Goal: Communication & Community: Answer question/provide support

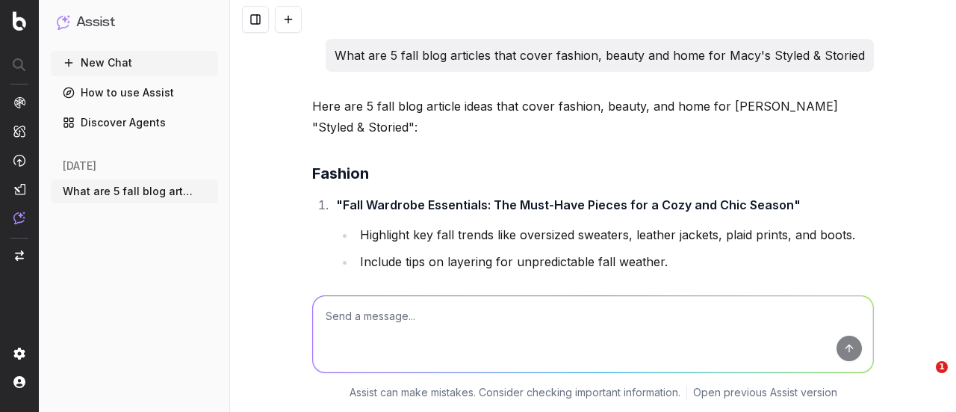
click at [436, 321] on textarea at bounding box center [593, 334] width 560 height 76
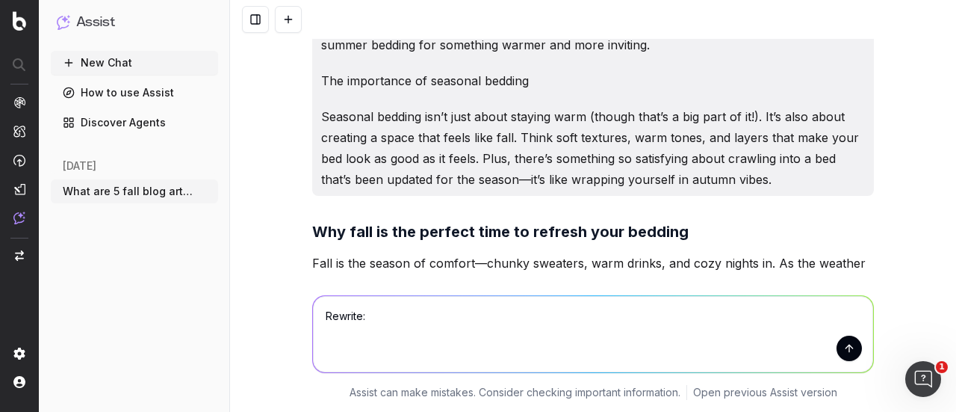
type textarea "Rewrite: Think soft textures, rich tones, and layers that make your bed as styl…"
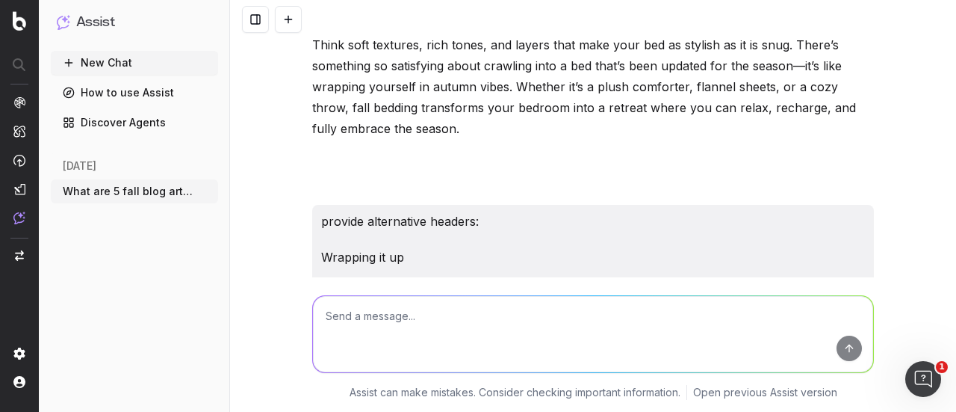
scroll to position [85271, 0]
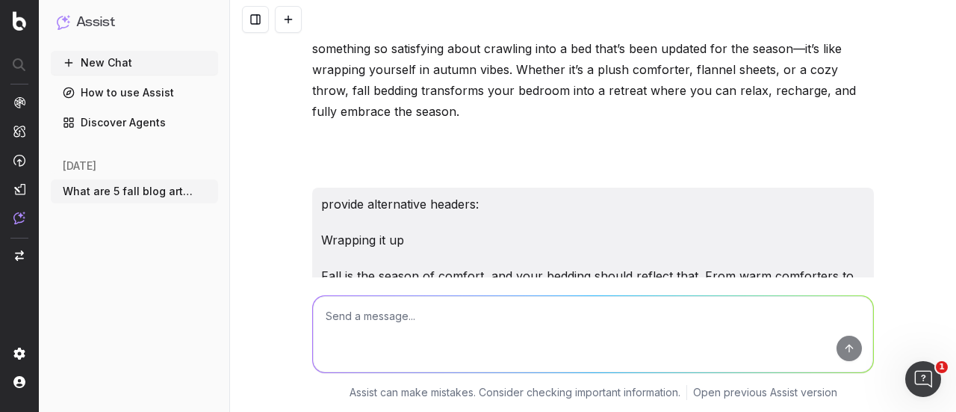
drag, startPoint x: 314, startPoint y: 140, endPoint x: 728, endPoint y: 198, distance: 418.0
drag, startPoint x: 647, startPoint y: 158, endPoint x: 662, endPoint y: 170, distance: 19.1
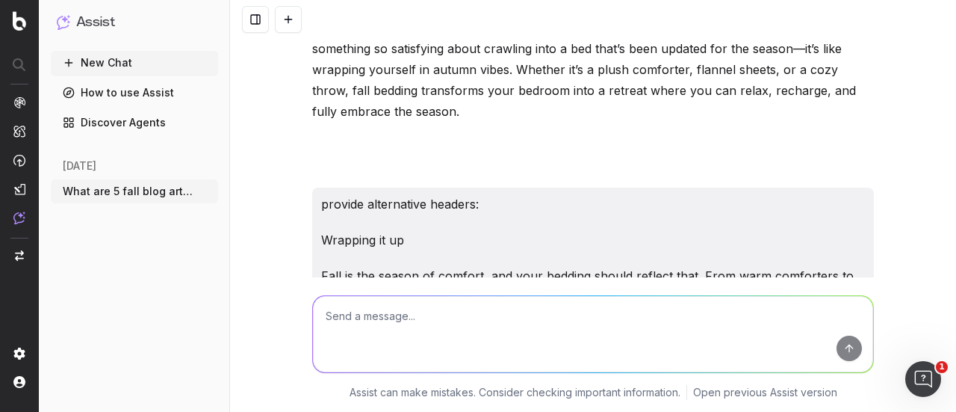
drag, startPoint x: 668, startPoint y: 203, endPoint x: 302, endPoint y: 141, distance: 371.2
copy div "Imagine soft textures, warm tones, and layers that make your bed both stylish a…"
click at [409, 350] on textarea at bounding box center [593, 334] width 560 height 76
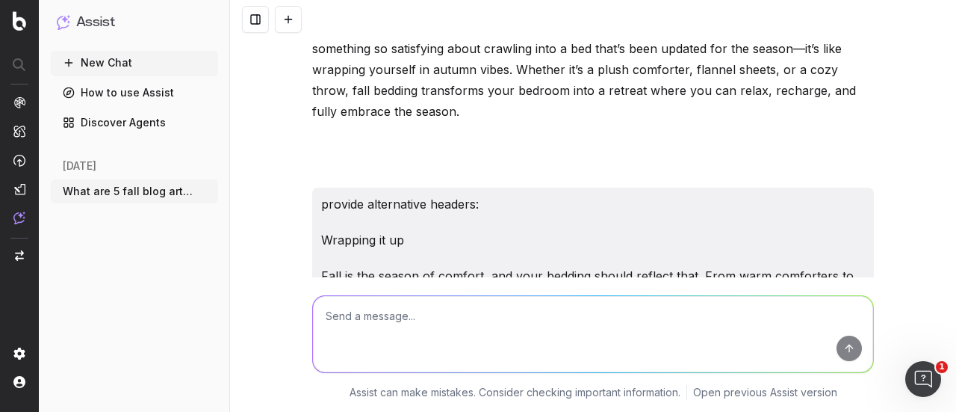
paste textarea "Imagine soft textures, warm tones, and layers that make your bed both stylish a…"
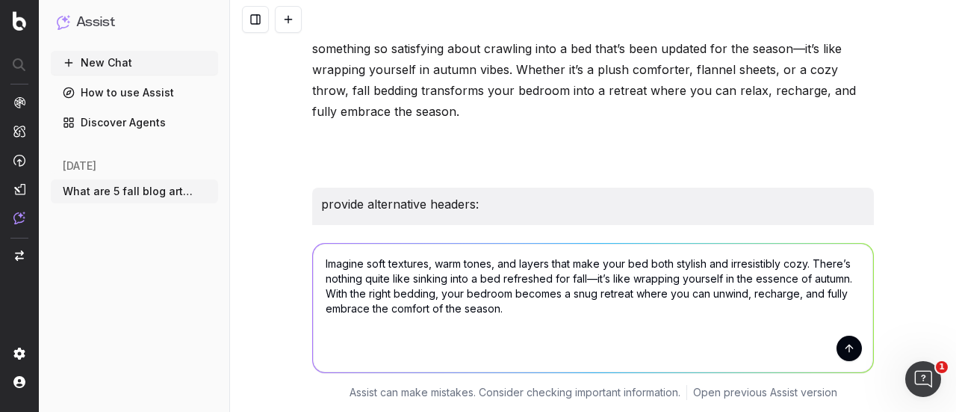
scroll to position [0, 0]
drag, startPoint x: 620, startPoint y: 275, endPoint x: 356, endPoint y: 291, distance: 264.2
click at [356, 291] on textarea "Imagine soft textures, warm tones, and layers that make your bed both stylish a…" at bounding box center [593, 308] width 560 height 129
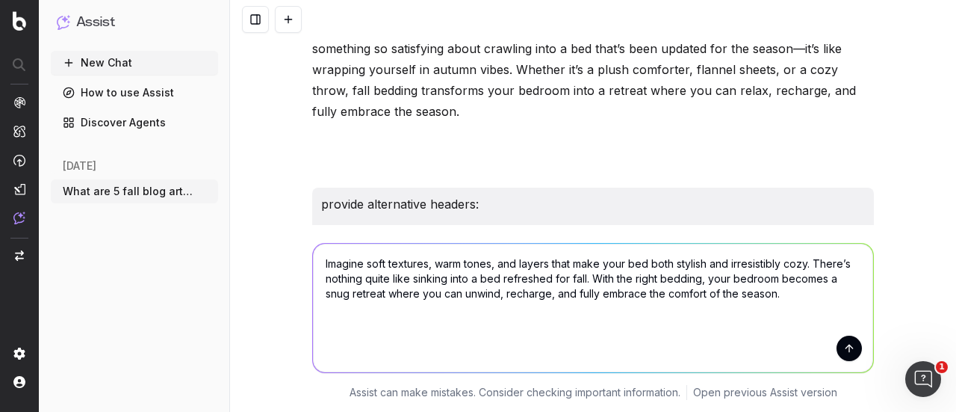
click at [315, 262] on textarea "Imagine soft textures, warm tones, and layers that make your bed both stylish a…" at bounding box center [593, 308] width 560 height 129
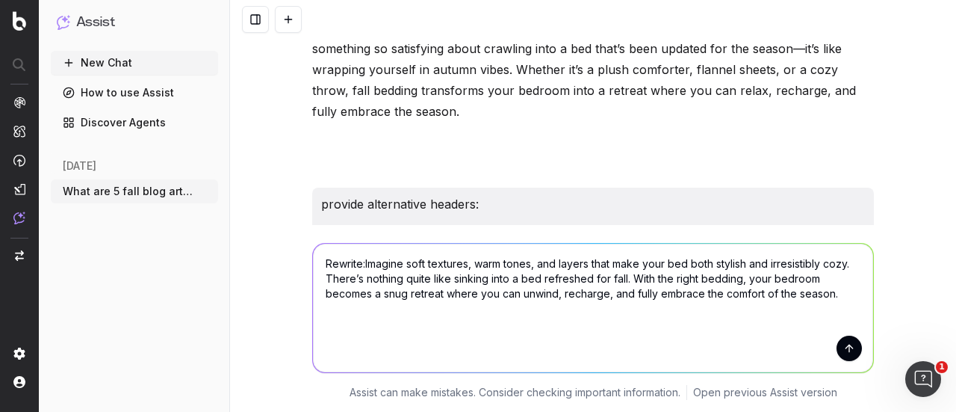
type textarea "Rewrite: Imagine soft textures, warm tones, and layers that make your bed both …"
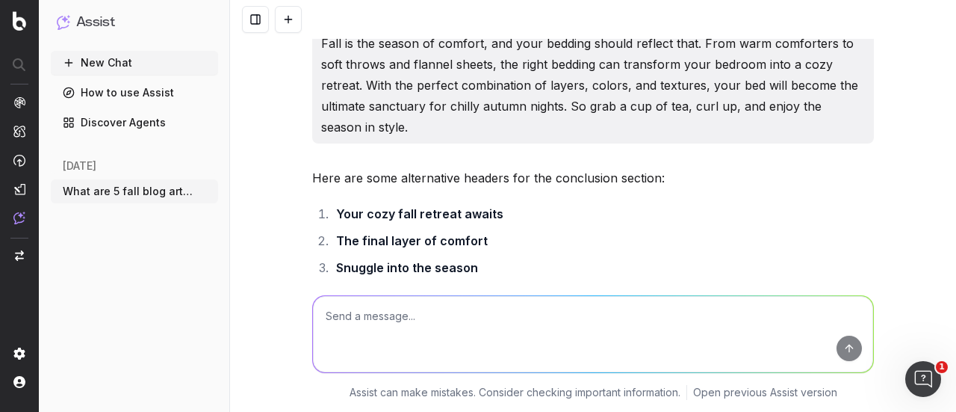
scroll to position [85540, 0]
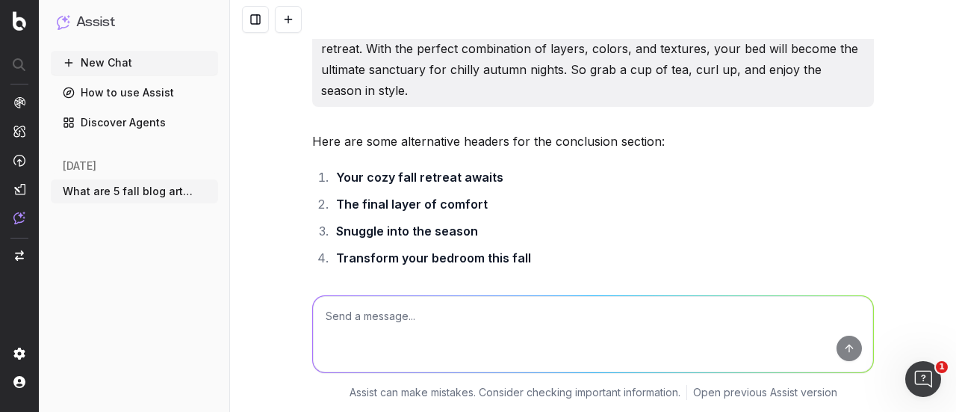
copy div "Picture soft, inviting textures, rich autumn tones, and perfectly layered beddi…"
click at [371, 325] on textarea at bounding box center [593, 334] width 560 height 76
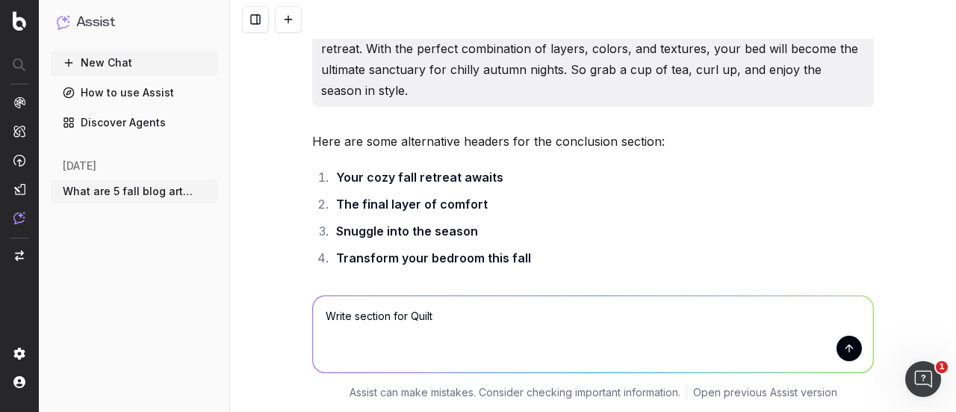
type textarea "Write section for Quilts"
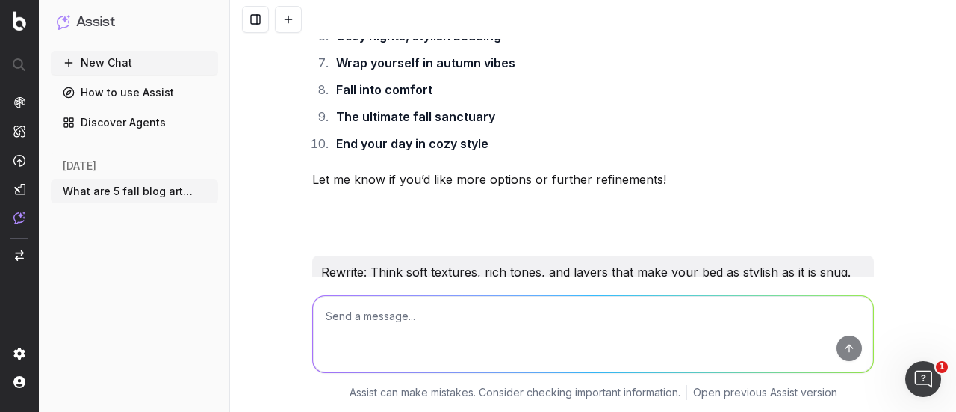
scroll to position [85818, 0]
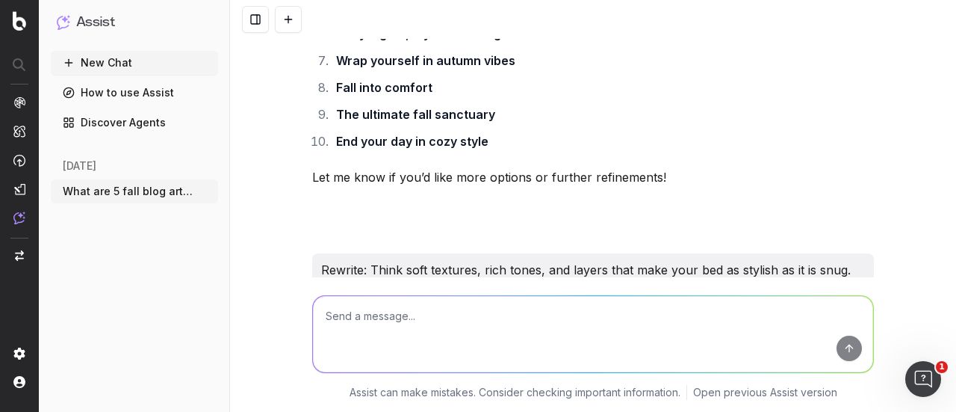
copy p "Quilts are a fall bedding essential that strike the perfect balance between coz…"
click at [392, 331] on textarea at bounding box center [593, 334] width 560 height 76
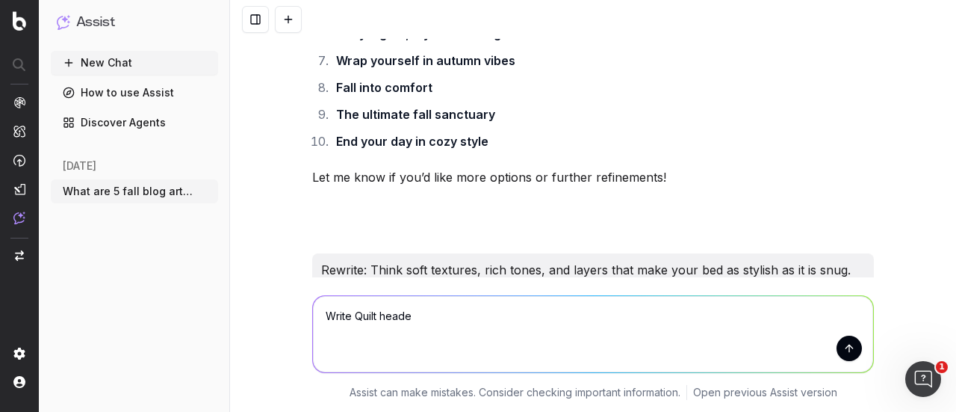
type textarea "Write Quilt header"
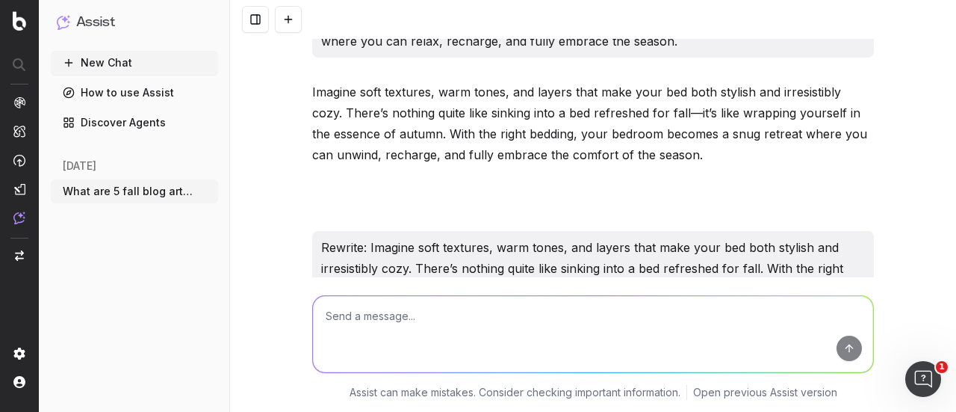
scroll to position [86117, 0]
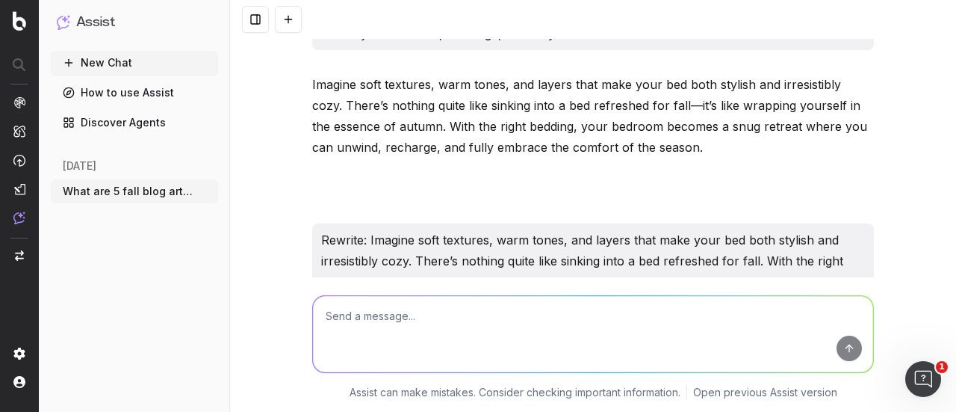
drag, startPoint x: 359, startPoint y: 204, endPoint x: 610, endPoint y: 212, distance: 250.5
copy strong "Cozy layers with timeless charm"
click at [435, 322] on textarea at bounding box center [593, 334] width 560 height 76
click at [348, 318] on textarea "write pro tips" at bounding box center [593, 334] width 560 height 76
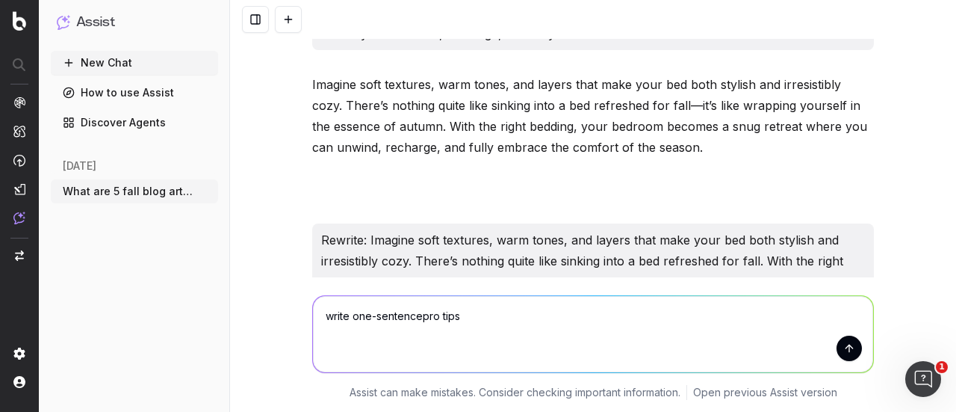
type textarea "write one-sentence pro tips"
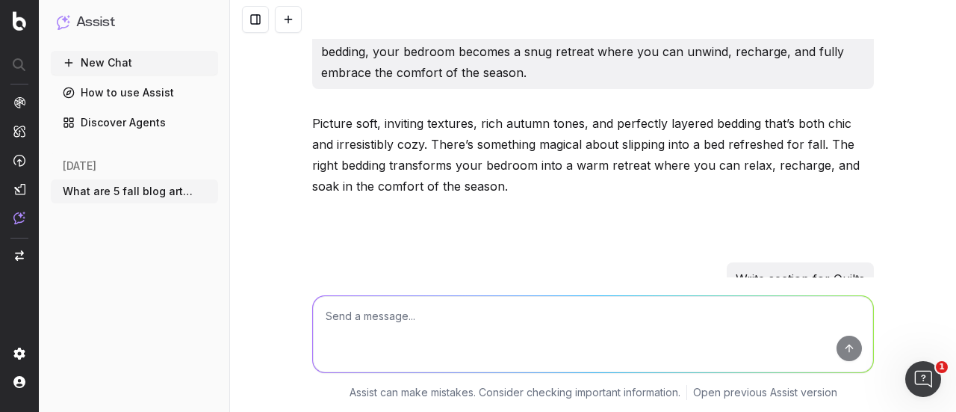
scroll to position [86422, 0]
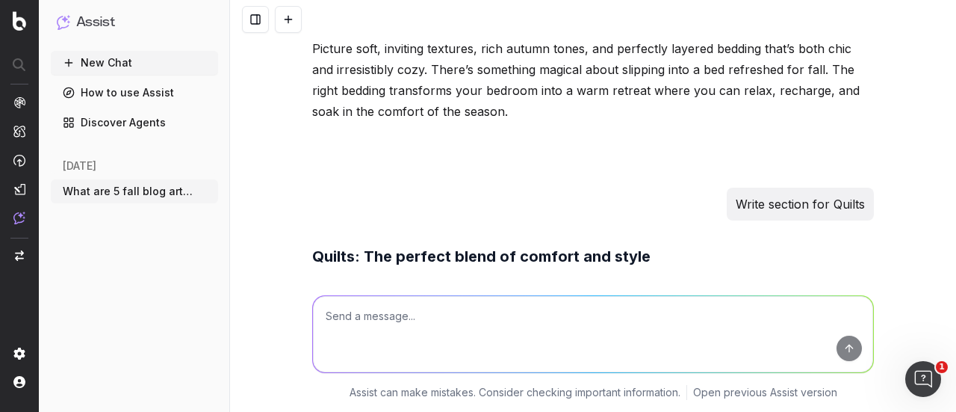
click at [395, 316] on textarea at bounding box center [593, 334] width 560 height 76
paste textarea "Lore Ip Dolo Sita: Consect Adipisc el Sedd Eiu Temp In utl etd magna aliqu eni …"
type textarea "Lorem ips dolo: Sita Co Adip Elit: Seddoei Tempori ut Labo Etd Magn Al eni adm …"
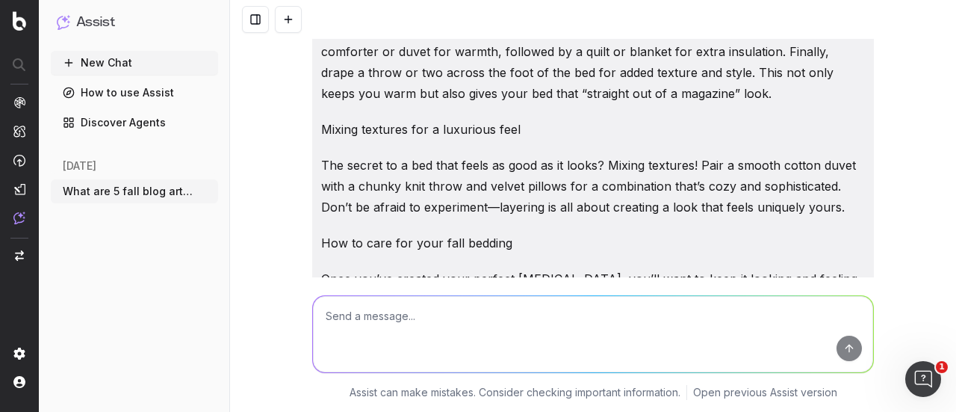
scroll to position [89071, 0]
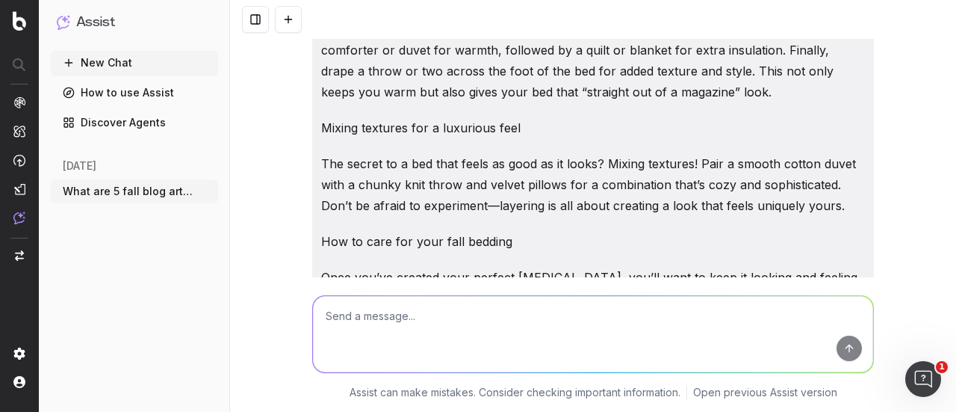
drag, startPoint x: 418, startPoint y: 217, endPoint x: 315, endPoint y: 197, distance: 104.5
copy li "Pro Tip: Wash your seasonal bedding with a gentle detergent to keep it soft and…"
click at [371, 329] on textarea at bounding box center [593, 334] width 560 height 76
type textarea "Write a pro tip to link mattress brands"
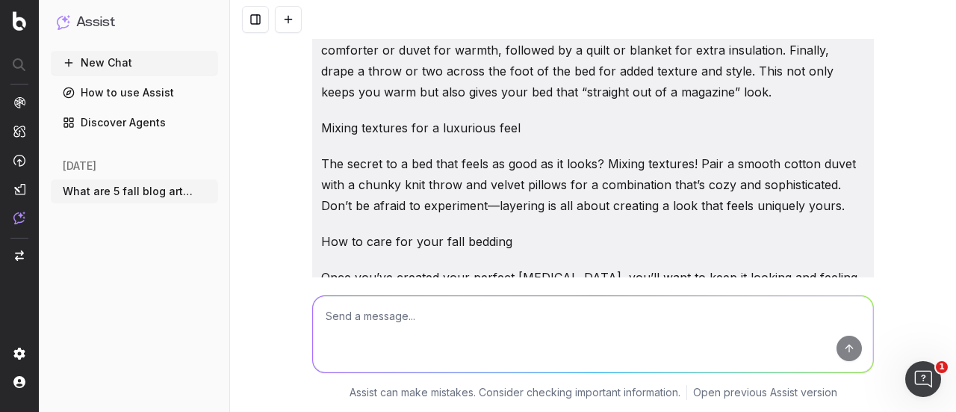
scroll to position [89455, 0]
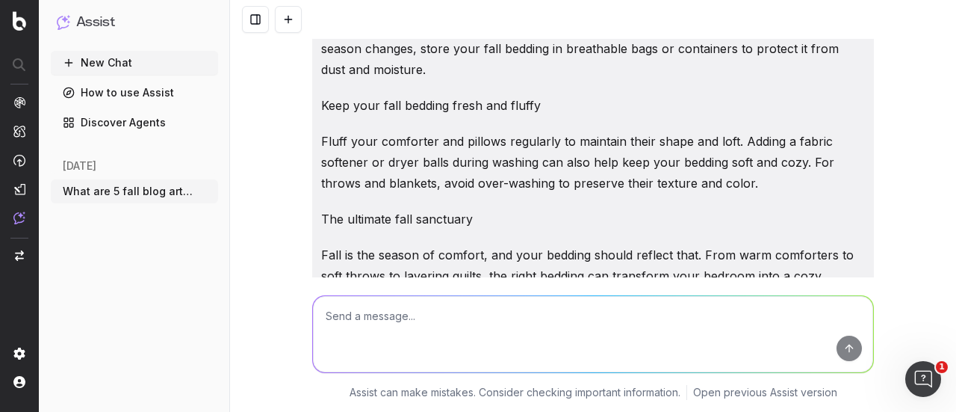
drag, startPoint x: 534, startPoint y: 195, endPoint x: 303, endPoint y: 186, distance: 230.3
copy p "Pro Tip: A cozy bed starts with the right foundation—explore top mattress brand…"
click at [409, 324] on textarea at bounding box center [593, 334] width 560 height 76
paste textarea "Hi [PERSON_NAME] & [PERSON_NAME] - Here is 4 of 5 blog articles for the week of…"
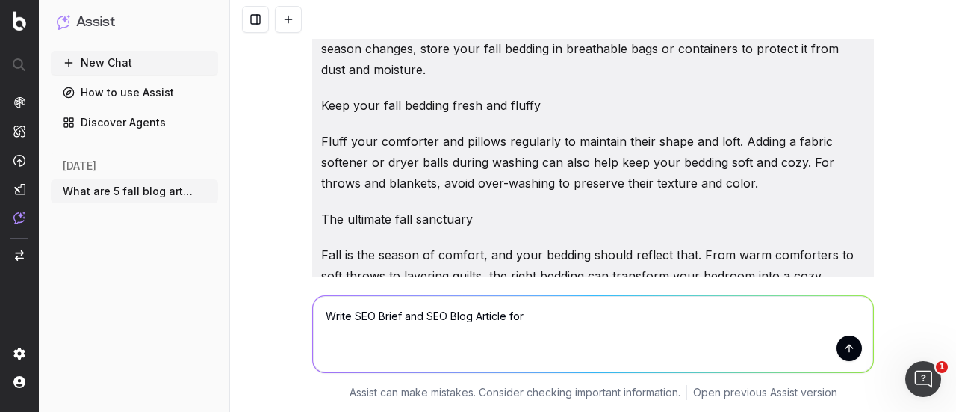
paste textarea "Fall Nail Trends: Colors and Designs You’ll Love"
type textarea "Write SEO Brief and SEO Blog Article for Fall Nail Trends: Colors and Designs Y…"
click at [847, 353] on button "submit" at bounding box center [849, 348] width 25 height 25
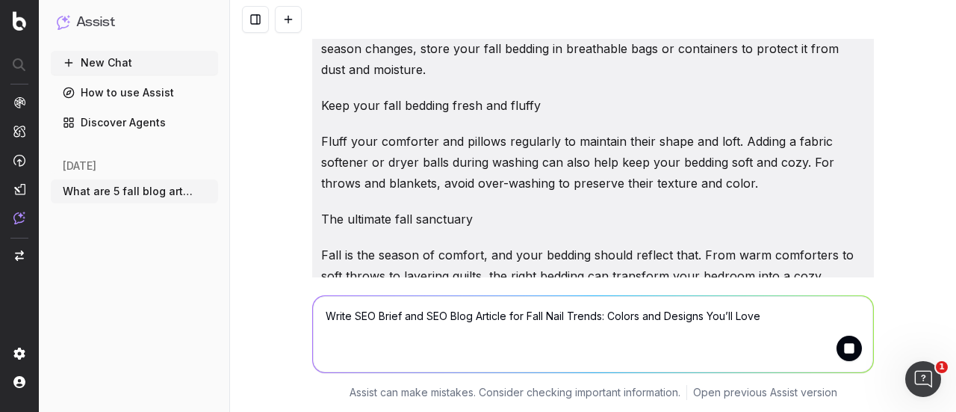
click at [462, 294] on div "Write SEO Brief and SEO Blog Article for Fall Nail Trends: Colors and Designs Y…" at bounding box center [593, 331] width 574 height 108
click at [455, 308] on textarea "Write SEO Brief and SEO Blog Article for Fall Nail Trends: Colors and Designs Y…" at bounding box center [593, 334] width 560 height 76
click at [380, 324] on textarea "Write SEO Brief and SEO Blog Article for Fall Nail Trends: Colors and Designs Y…" at bounding box center [593, 334] width 560 height 76
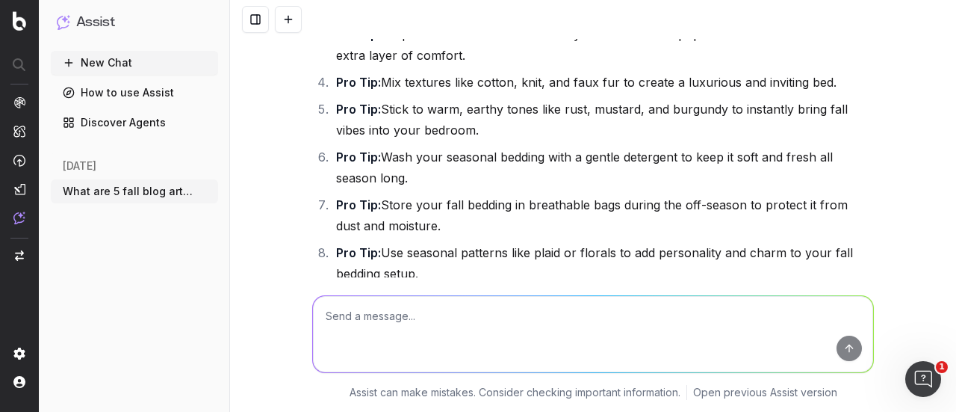
scroll to position [89912, 0]
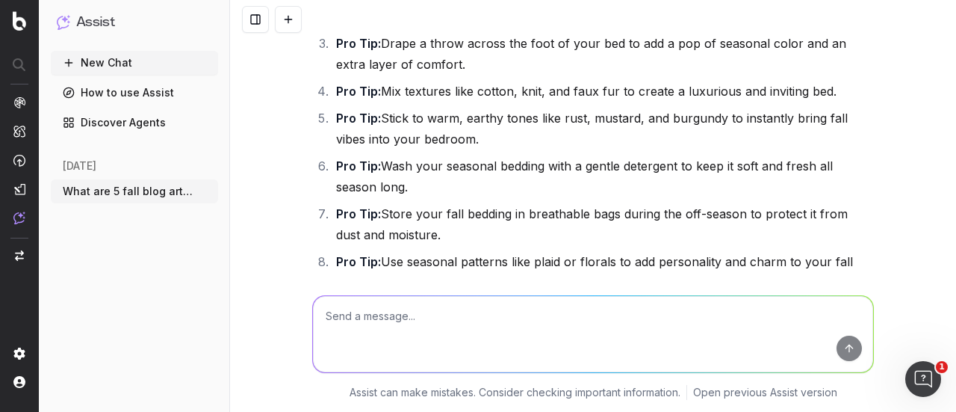
drag, startPoint x: 786, startPoint y: 165, endPoint x: 302, endPoint y: 131, distance: 485.4
copy div "Article Title (H1) Fall Nail Trends: Colors and Designs You’ll Love Word Count …"
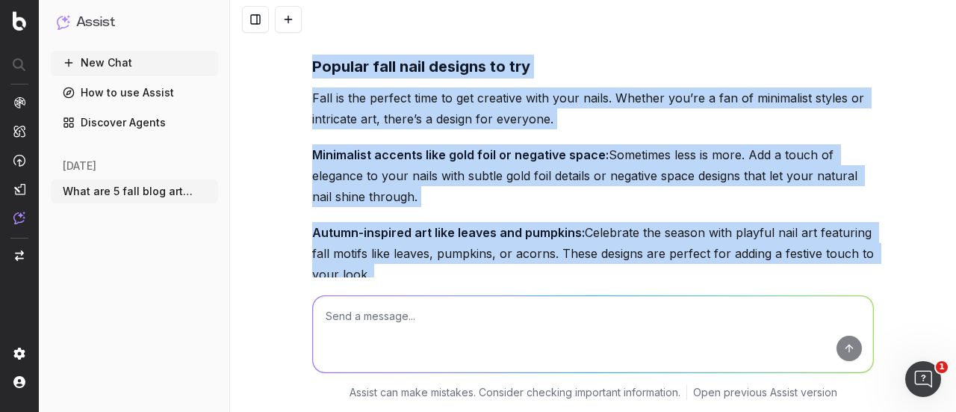
scroll to position [94168, 0]
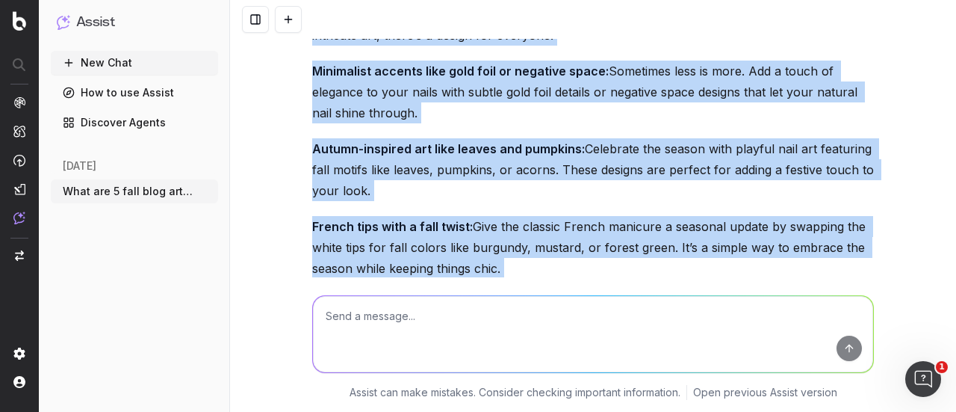
drag, startPoint x: 433, startPoint y: 66, endPoint x: 605, endPoint y: 113, distance: 178.2
copy div "Fall Nail Trends: Colors and Designs You’ll Love Fall Nail Trends: Colors and D…"
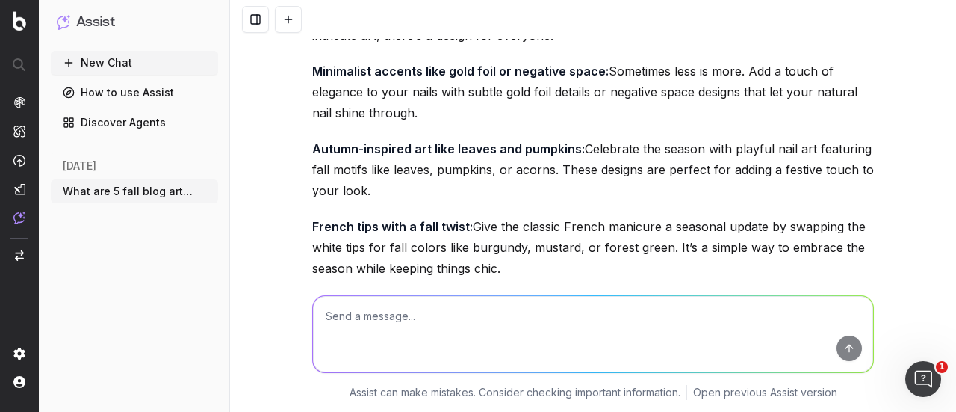
click at [393, 330] on textarea at bounding box center [593, 334] width 560 height 76
type textarea "Expand blog article and write in a friendlier, breezy tone"
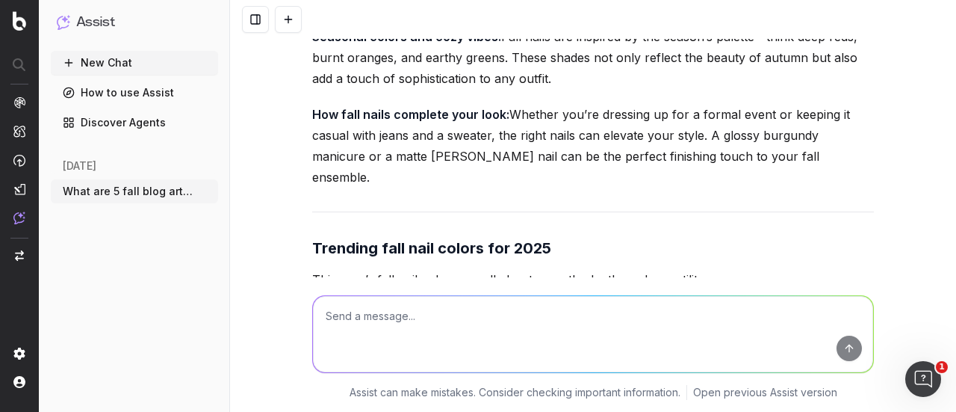
scroll to position [93485, 0]
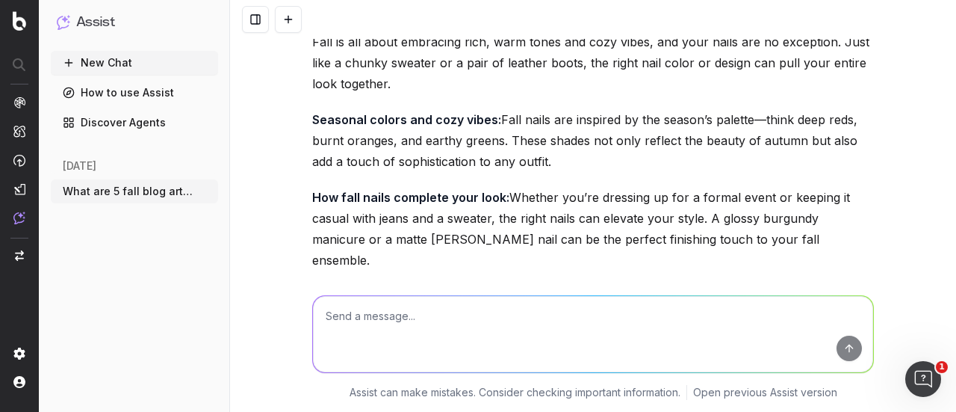
drag, startPoint x: 625, startPoint y: 145, endPoint x: 294, endPoint y: 356, distance: 391.8
click at [294, 356] on div "What are 5 fall blog articles that cover fashion, beauty and home for Macy's St…" at bounding box center [593, 206] width 726 height 412
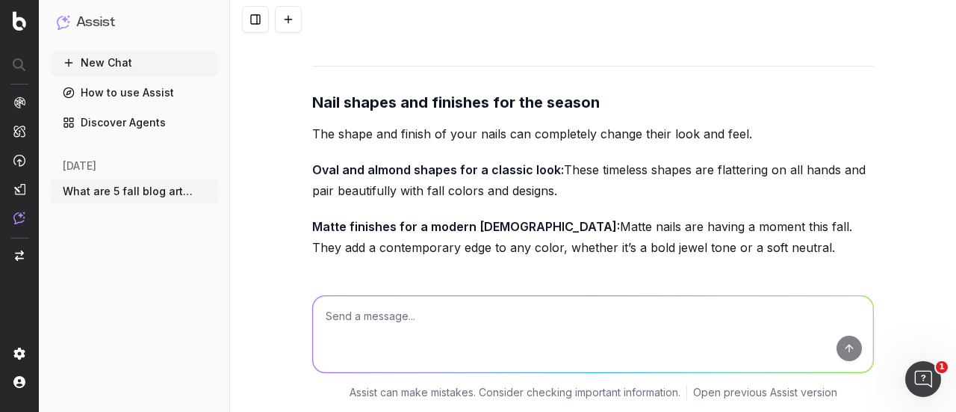
scroll to position [94407, 0]
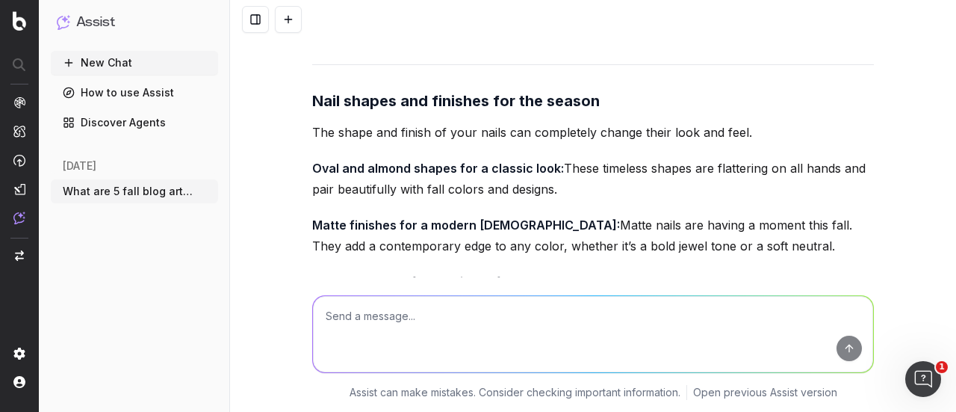
drag, startPoint x: 311, startPoint y: 176, endPoint x: 751, endPoint y: 280, distance: 452.4
click at [751, 280] on div "What are 5 fall blog articles that cover fashion, beauty and home for Macy's St…" at bounding box center [593, 206] width 726 height 412
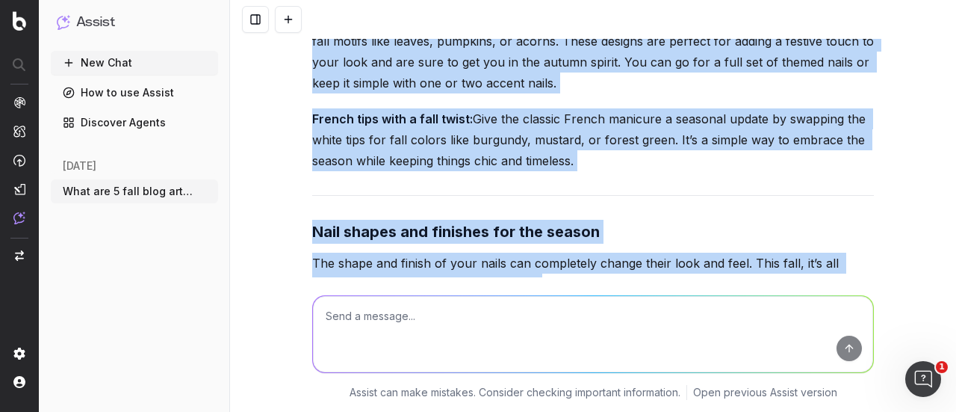
scroll to position [96525, 0]
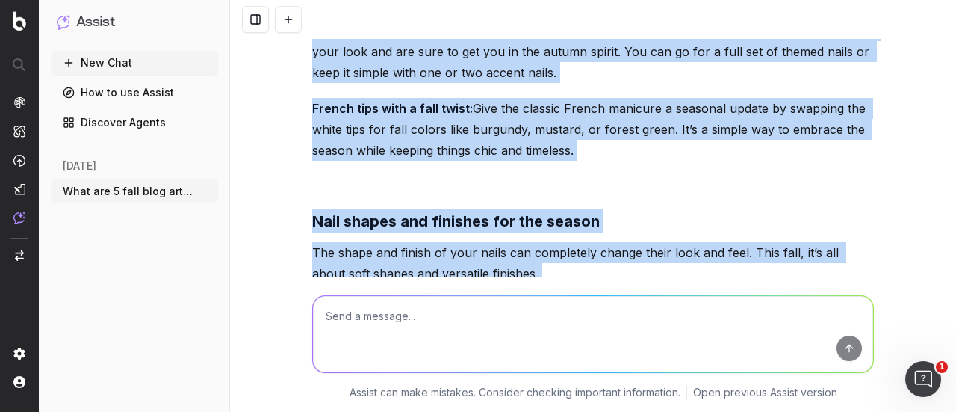
copy div "Fall nail trends: colors and designs you’ll love As the leaves turn golden and …"
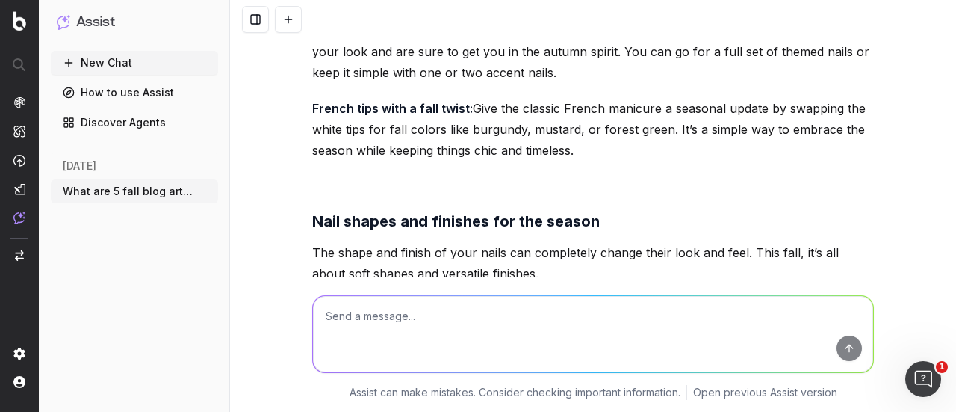
click at [444, 303] on textarea at bounding box center [593, 334] width 560 height 76
type textarea "Write pro tip for nail treatments"
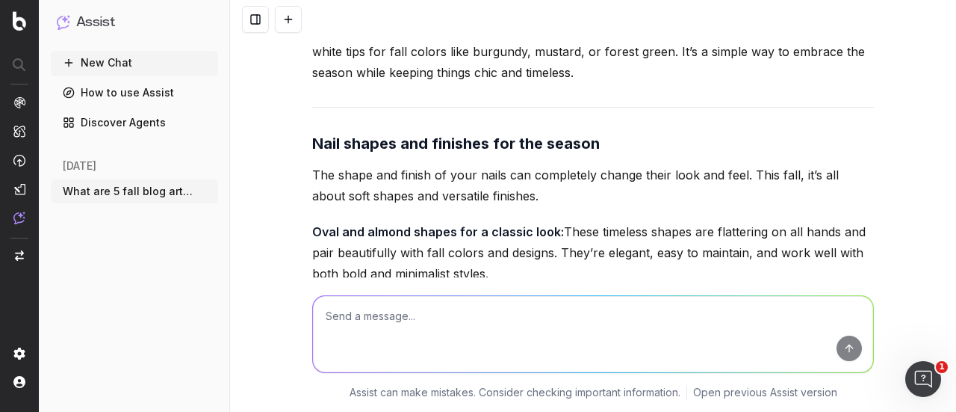
scroll to position [96690, 0]
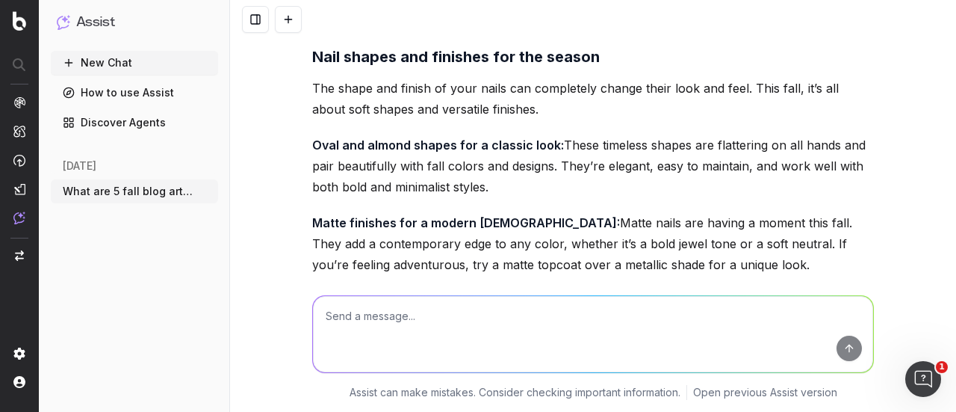
drag, startPoint x: 634, startPoint y: 204, endPoint x: 295, endPoint y: 173, distance: 340.7
click at [295, 173] on div "What are 5 fall blog articles that cover fashion, beauty and home for Macy's St…" at bounding box center [593, 206] width 726 height 412
copy p "Pro Tip: Treat your nails to a hydrating mask or strengthening treatment once a…"
click at [368, 324] on textarea at bounding box center [593, 334] width 560 height 76
type textarea "Revise headers"
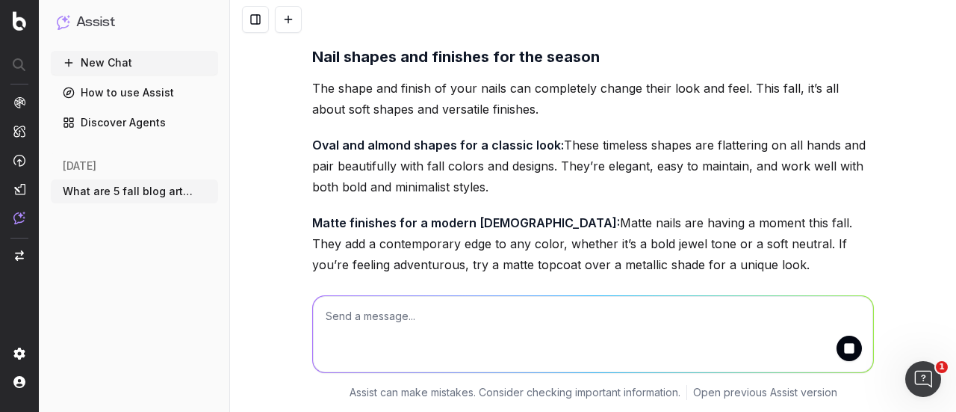
scroll to position [96767, 0]
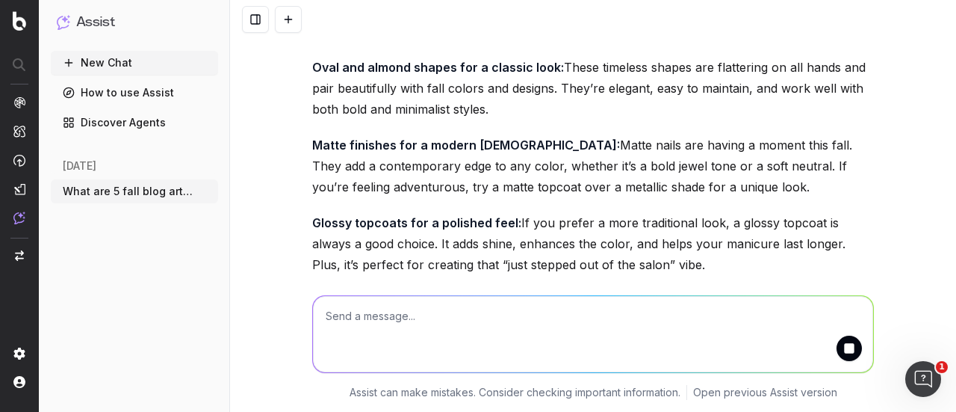
click at [368, 324] on textarea at bounding box center [593, 334] width 560 height 76
paste textarea "Wrapping it up Fall is the perfect season to experiment with bold nail colors, …"
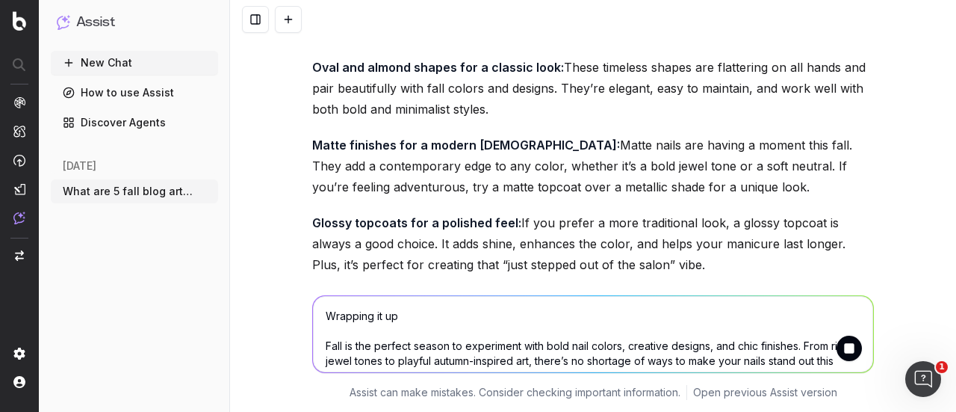
scroll to position [96820, 0]
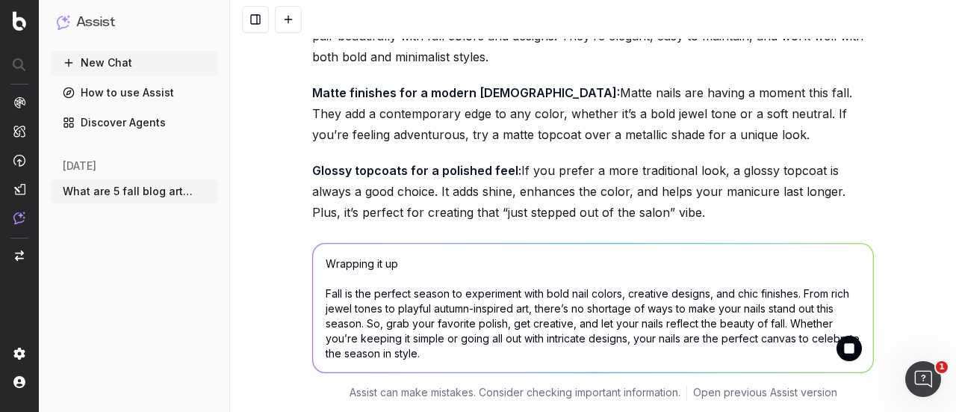
type textarea "Wrapping it up Fall is the perfect season to experiment with bold nail colors, …"
click at [846, 339] on button "submit" at bounding box center [849, 348] width 25 height 25
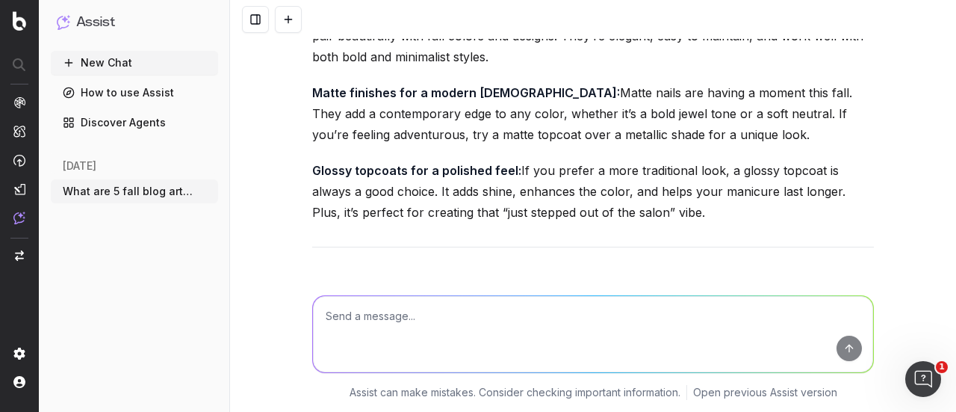
scroll to position [96812, 0]
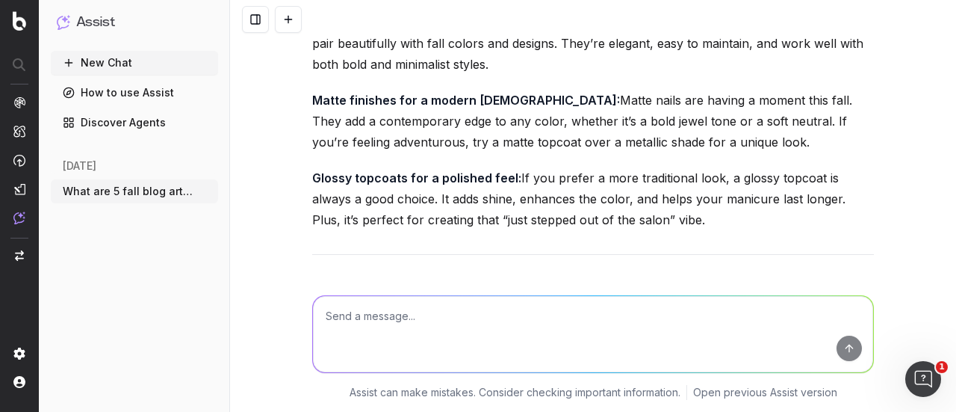
click at [430, 321] on textarea at bounding box center [593, 334] width 560 height 76
paste textarea "Wrapping it up Fall is the perfect season to experiment with bold nail colors, …"
type textarea "Revise headers: Wrapping it up Fall is the perfect season to experiment with bo…"
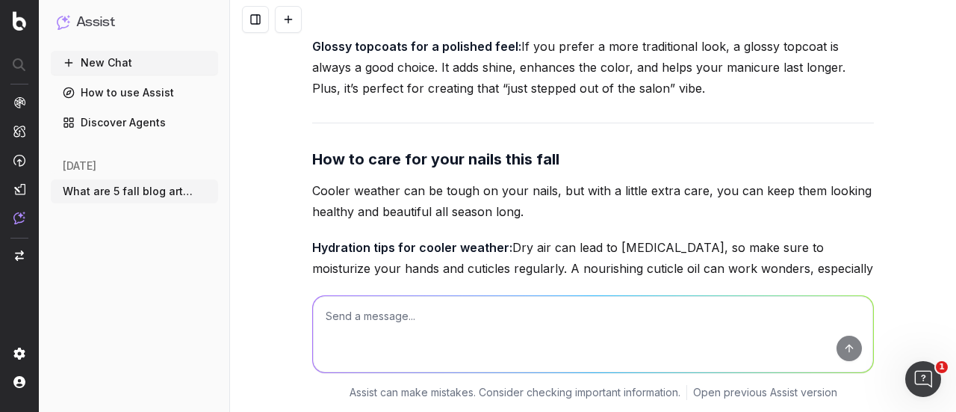
scroll to position [97126, 0]
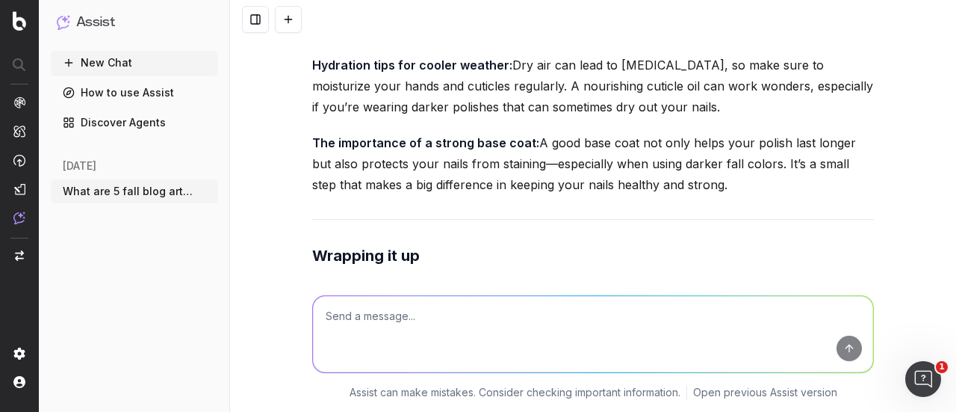
click at [393, 341] on textarea at bounding box center [593, 334] width 560 height 76
type textarea "write more options"
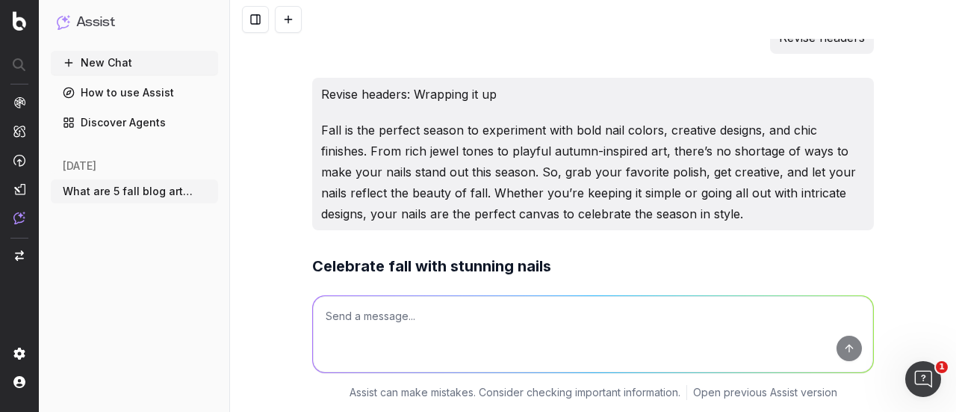
scroll to position [97802, 0]
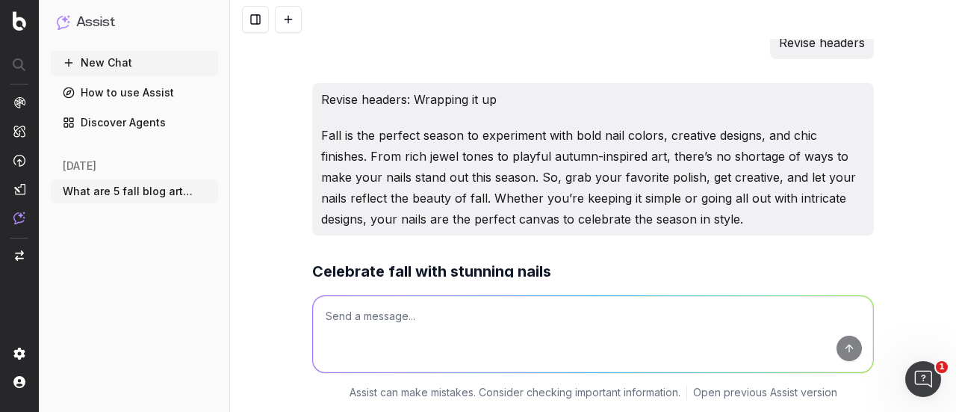
drag, startPoint x: 472, startPoint y: 164, endPoint x: 327, endPoint y: 167, distance: 145.0
copy strong "Nail your fall style"
click at [384, 337] on textarea at bounding box center [593, 334] width 560 height 76
type textarea "Write pro tip for beauty internal link"
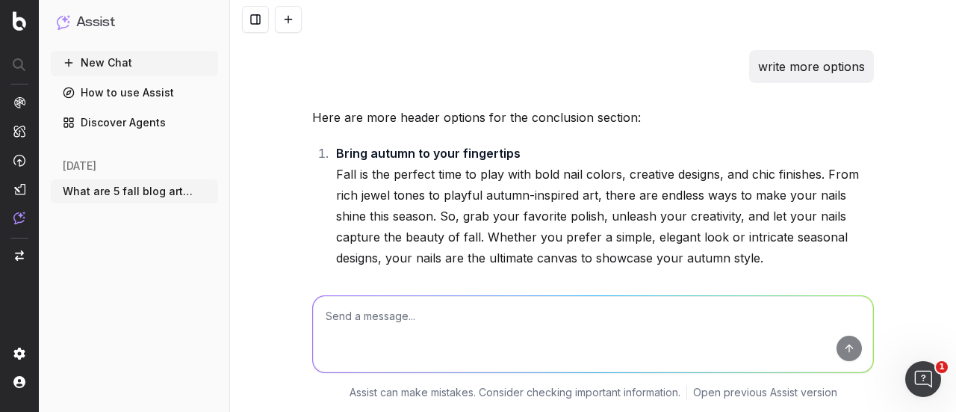
scroll to position [98301, 0]
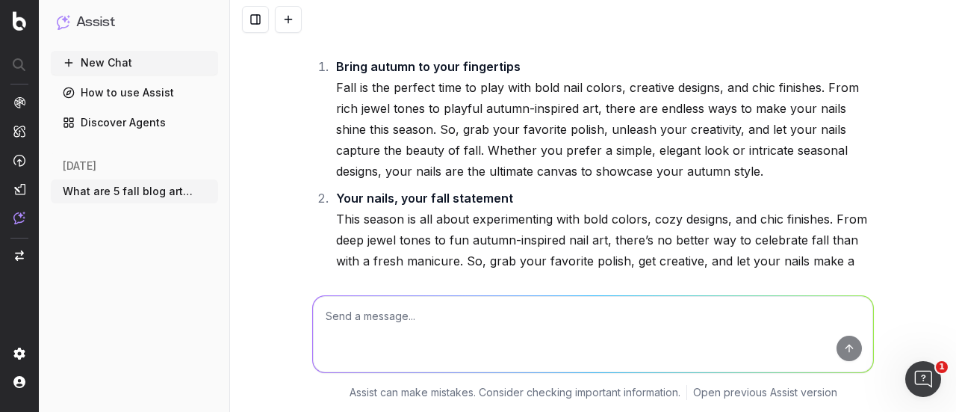
drag, startPoint x: 725, startPoint y: 200, endPoint x: 306, endPoint y: 188, distance: 418.7
copy p "Pro Tip: Complete your fall beauty routine with must-have nail polishes, skinca…"
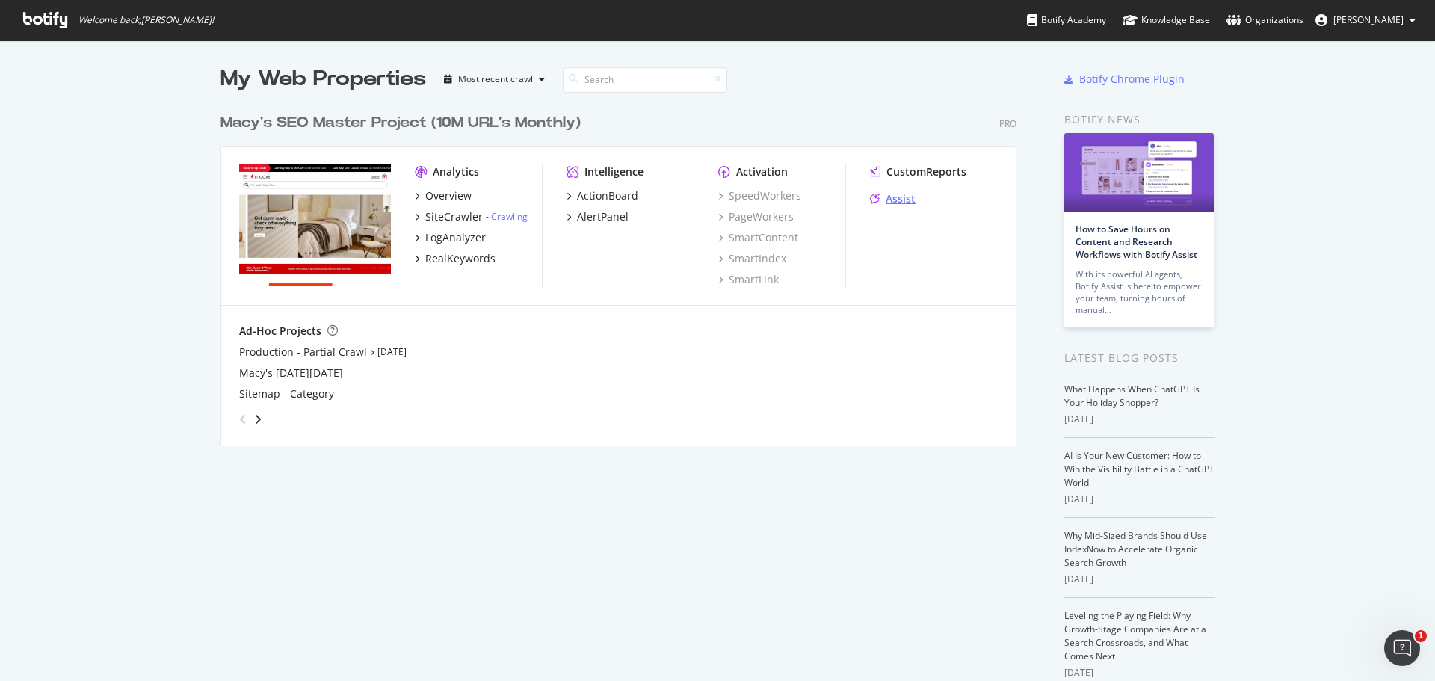
click at [897, 206] on div "Assist" at bounding box center [901, 198] width 30 height 15
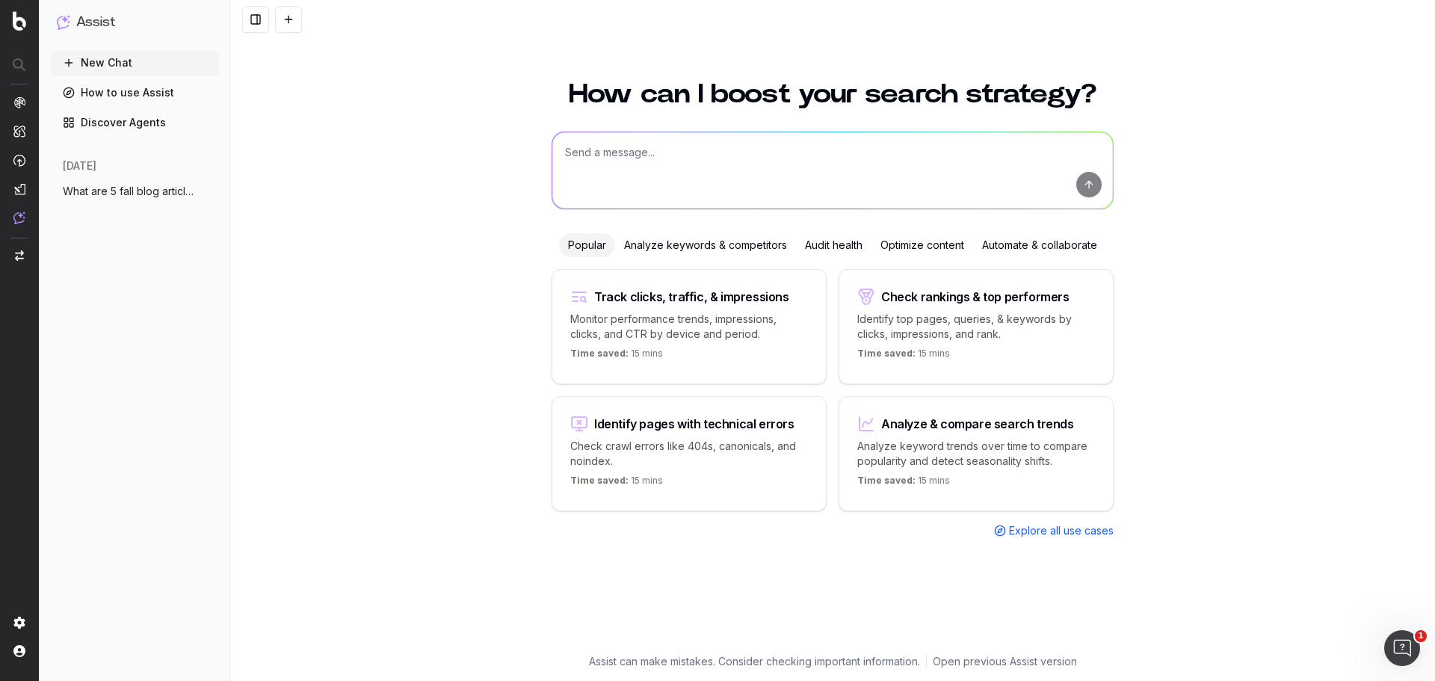
click at [117, 184] on span "What are 5 fall blog articles that cover" at bounding box center [129, 191] width 132 height 15
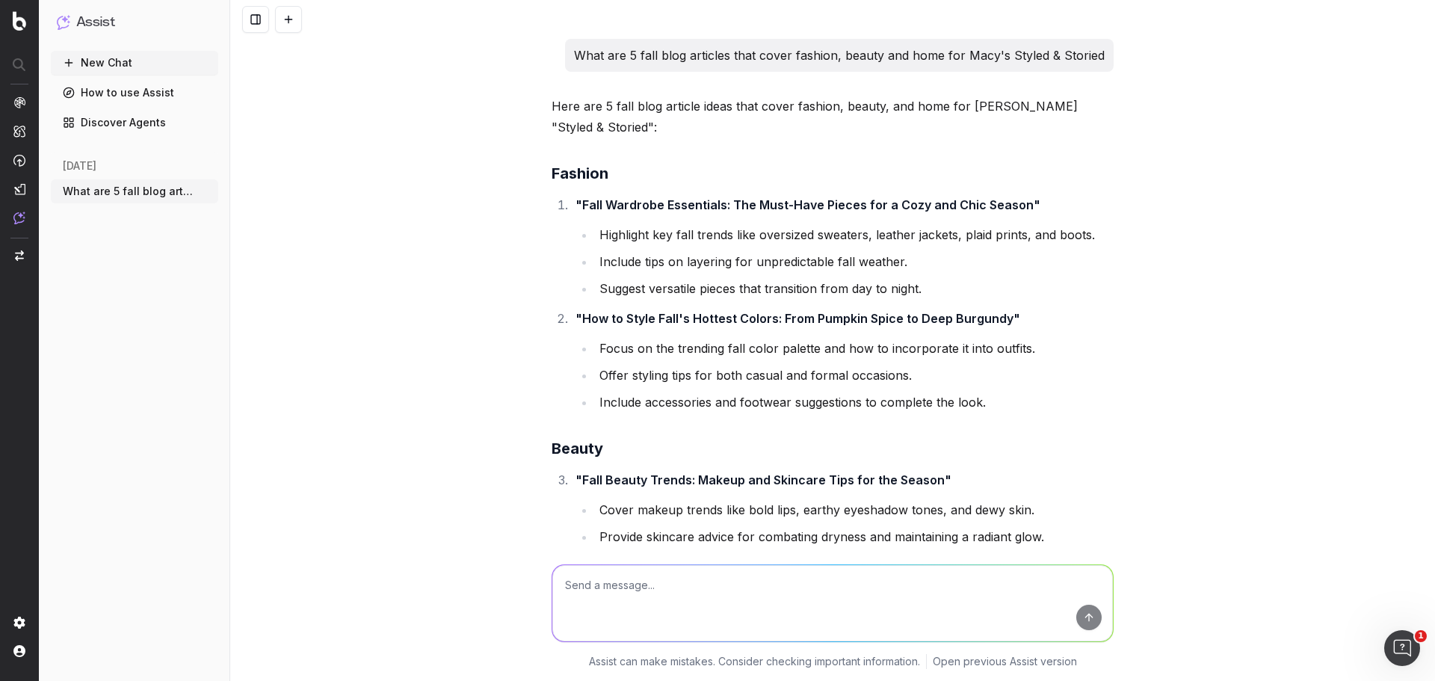
scroll to position [99260, 0]
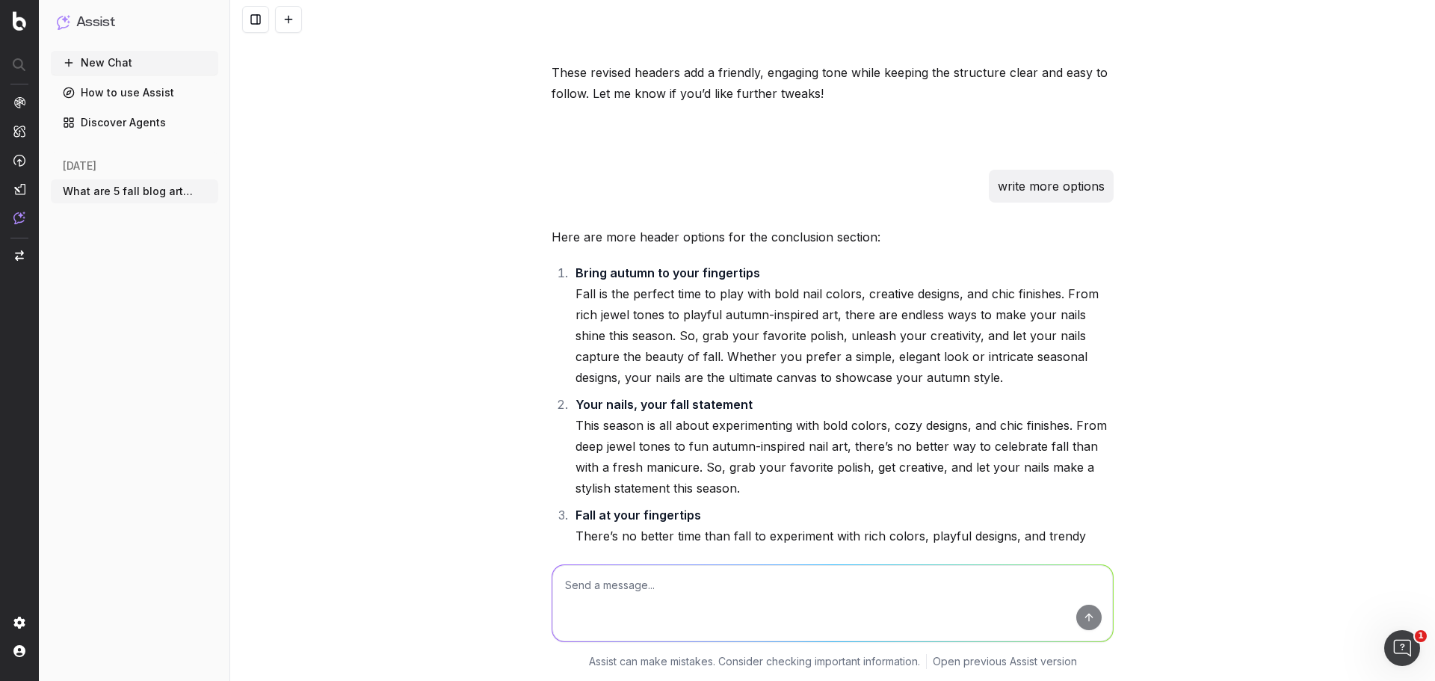
click at [641, 593] on textarea at bounding box center [832, 603] width 560 height 76
type textarea "Write an additional pro tip for the article"
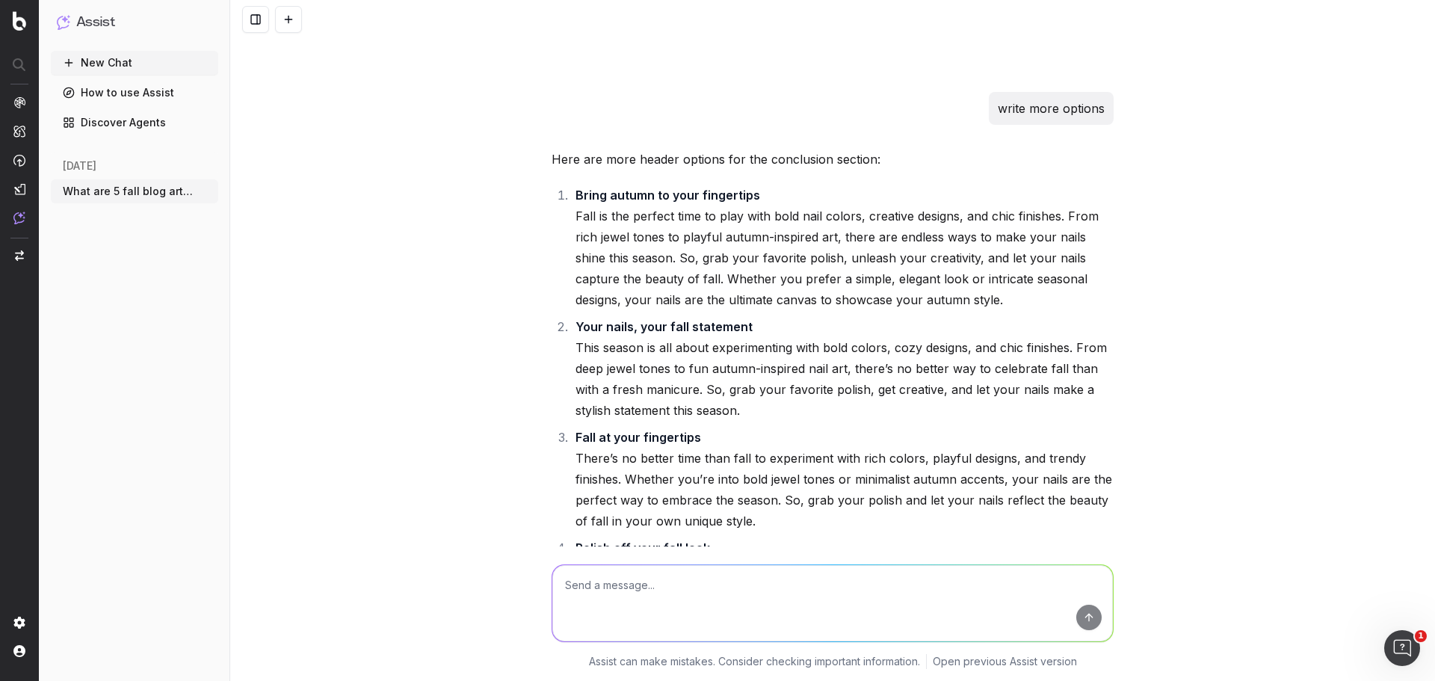
scroll to position [99425, 0]
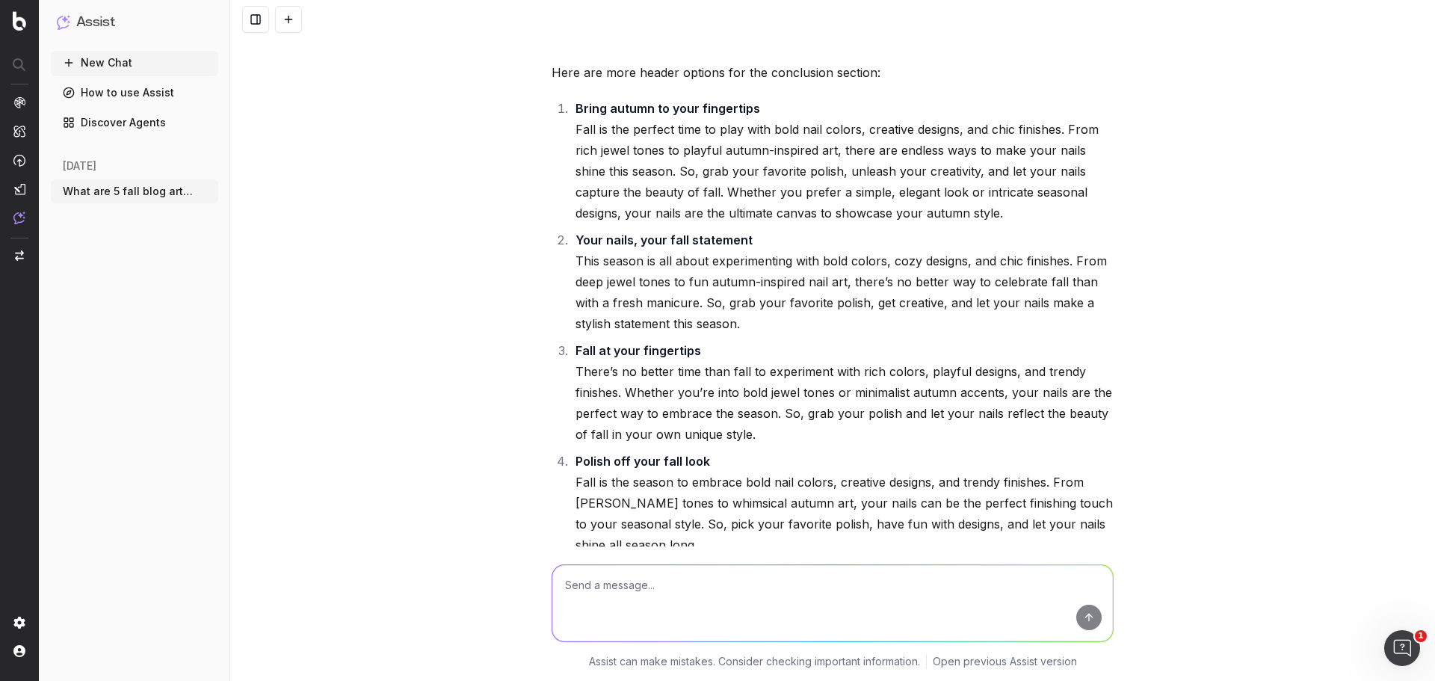
drag, startPoint x: 808, startPoint y: 472, endPoint x: 538, endPoint y: 457, distance: 270.2
click at [538, 457] on div "What are 5 fall blog articles that cover fashion, beauty and home for Macy's St…" at bounding box center [832, 340] width 1205 height 681
copy p "Pro Tip: Keep your manicure looking fresh longer by applying a topcoat every fe…"
click at [670, 605] on textarea at bounding box center [832, 603] width 560 height 76
type textarea "Write for manicure tools"
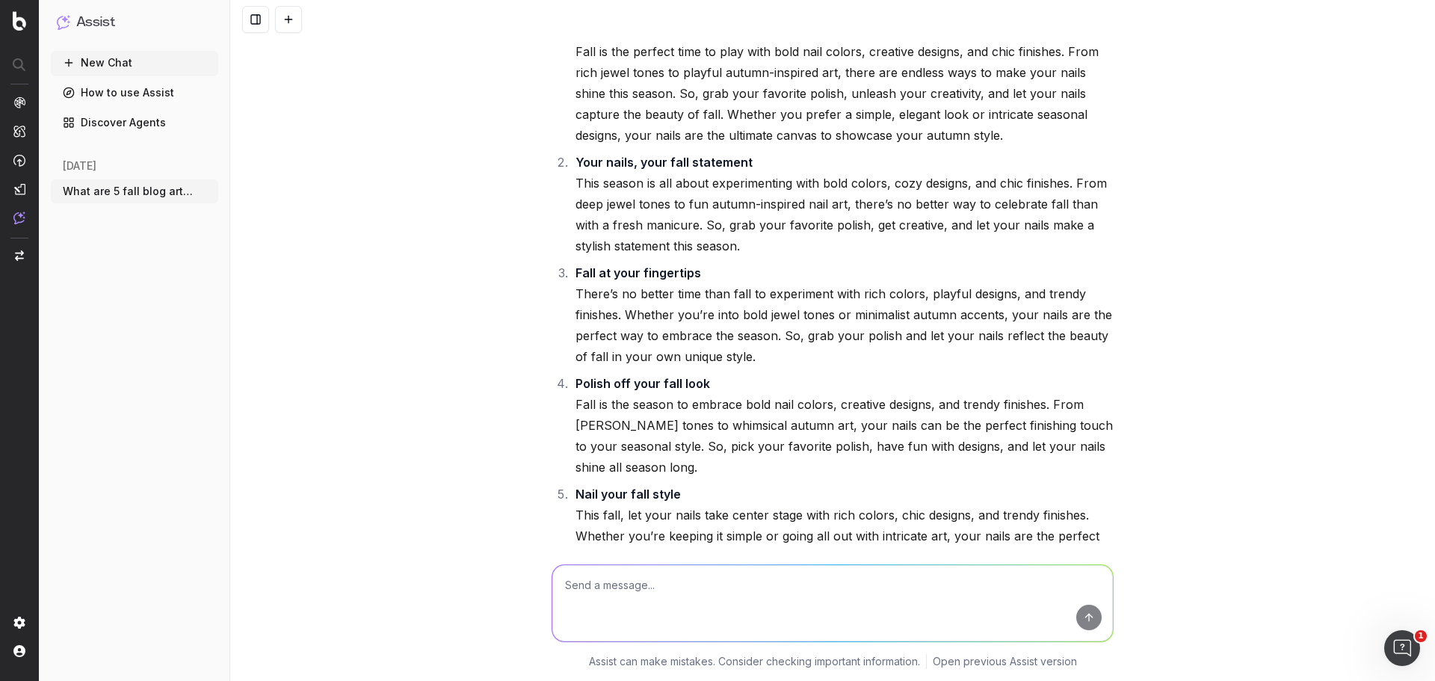
scroll to position [99589, 0]
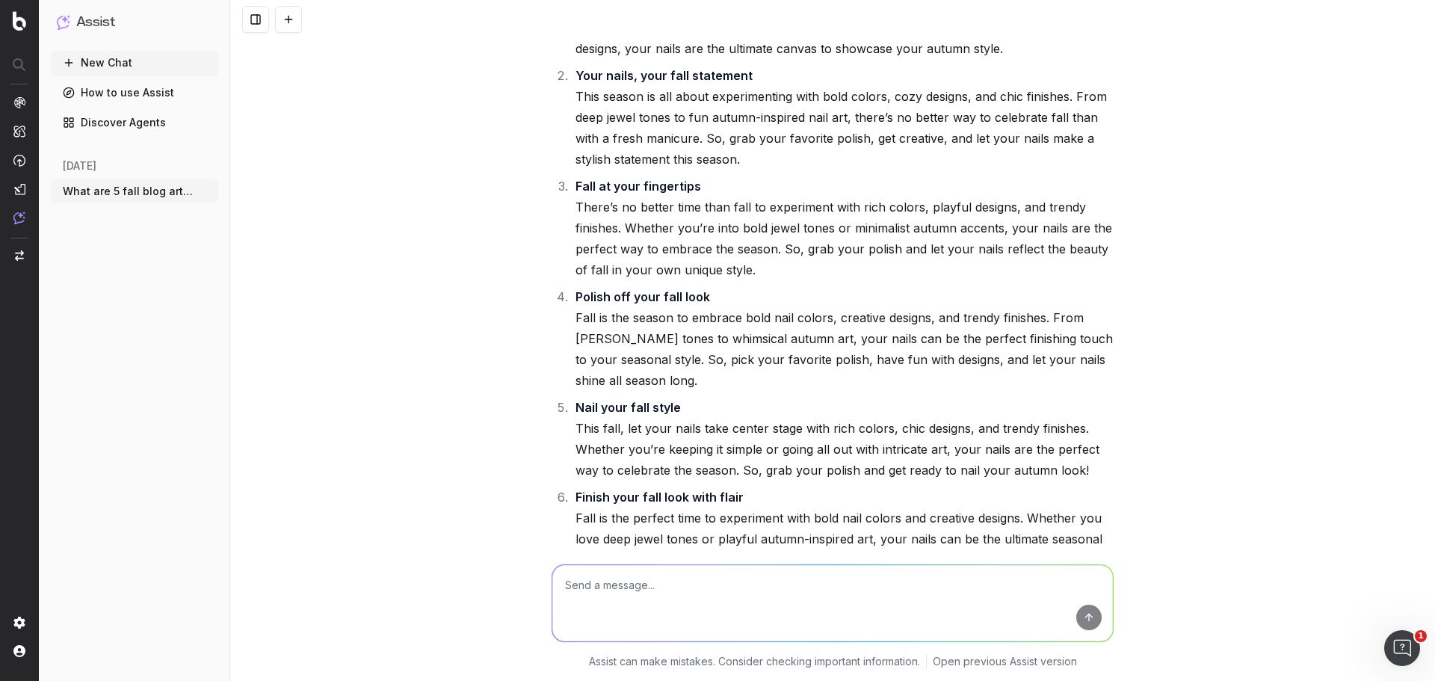
drag, startPoint x: 942, startPoint y: 471, endPoint x: 548, endPoint y: 457, distance: 394.0
copy p "Pro Tip: The right tools make all the difference—invest in quality manicure too…"
